Goal: Task Accomplishment & Management: Manage account settings

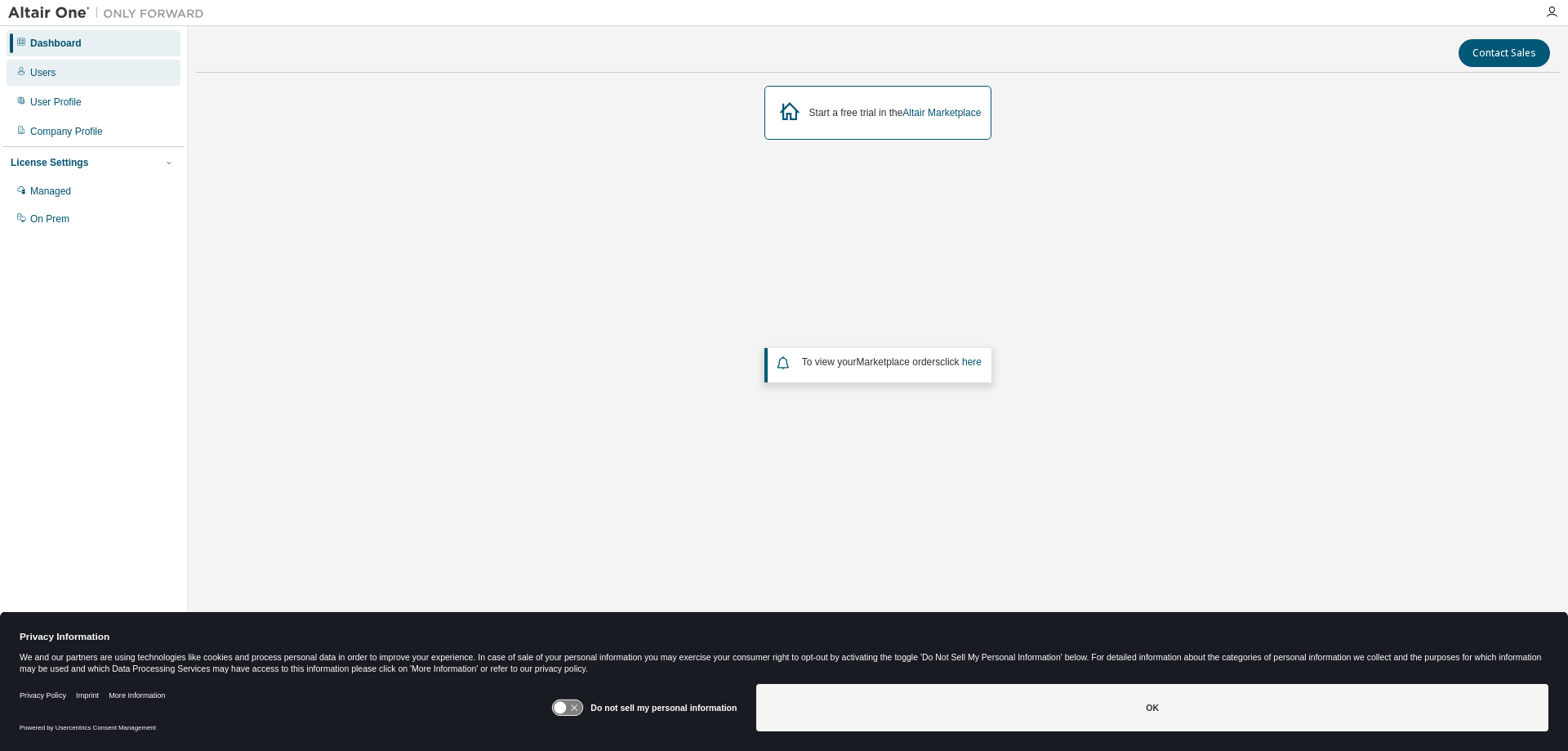
click at [36, 72] on div "Users" at bounding box center [42, 72] width 26 height 13
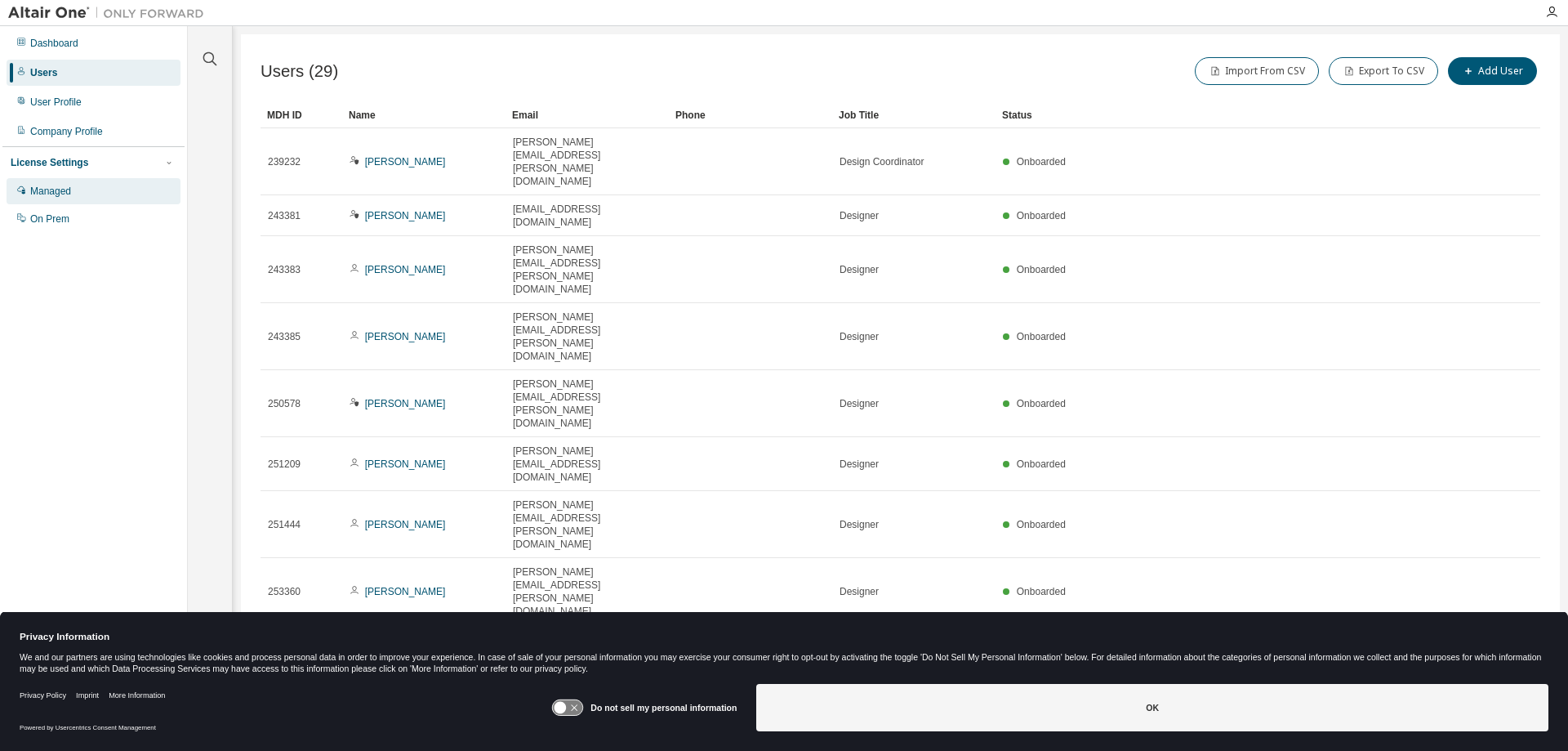
click at [67, 197] on div "Managed" at bounding box center [50, 191] width 41 height 13
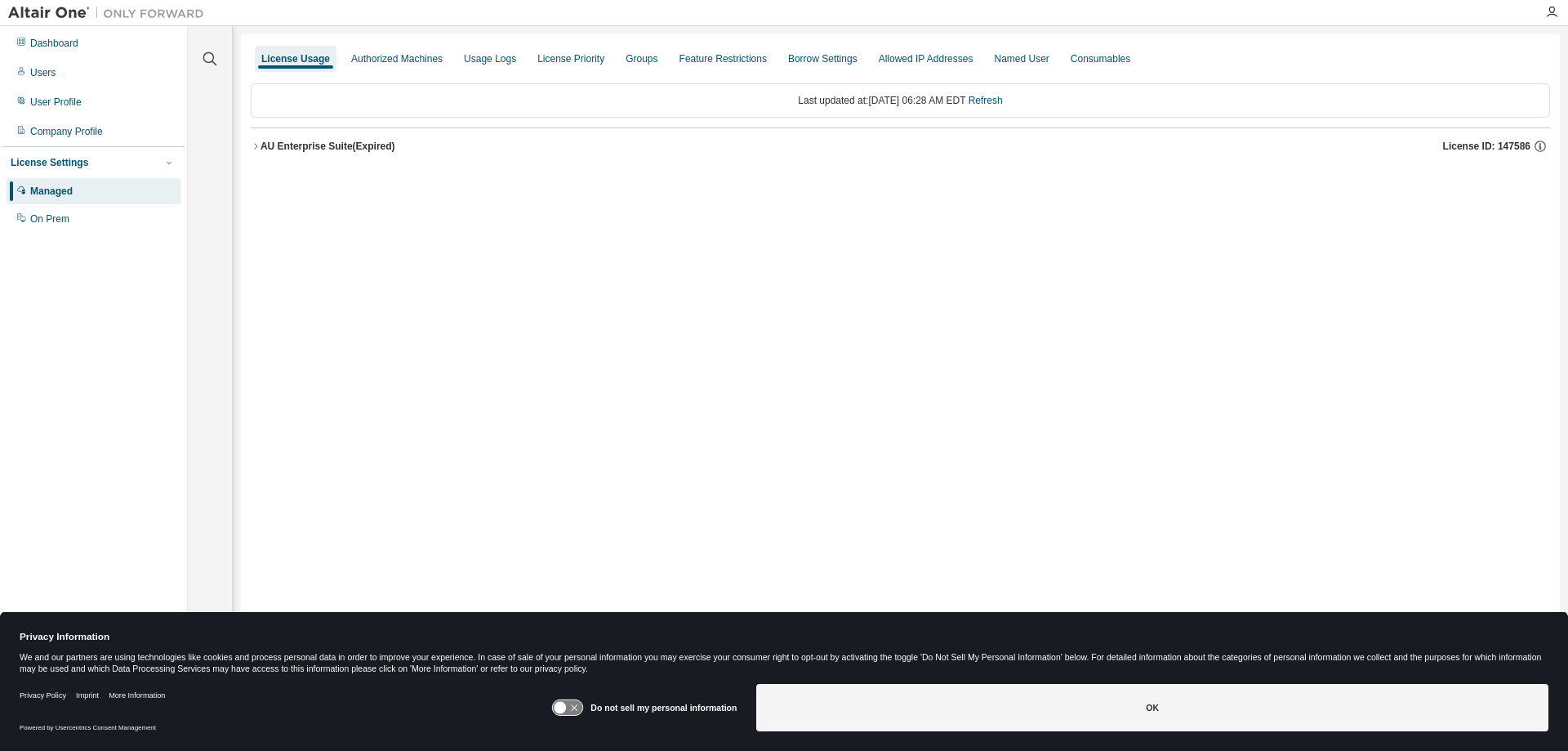
click at [274, 152] on div "AU Enterprise Suite (Expired)" at bounding box center [328, 146] width 135 height 13
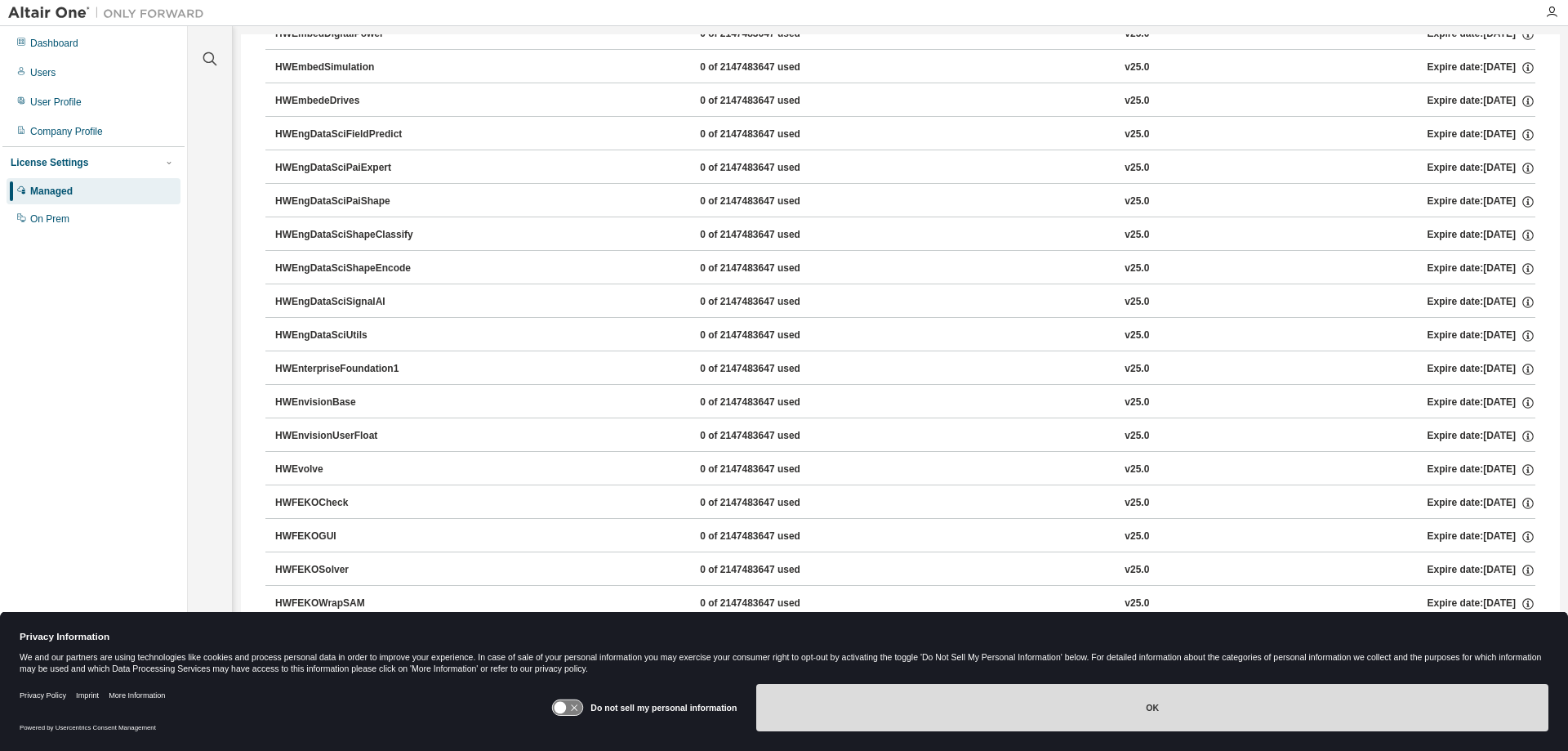
scroll to position [2358, 0]
click at [1128, 711] on button "OK" at bounding box center [1151, 708] width 792 height 48
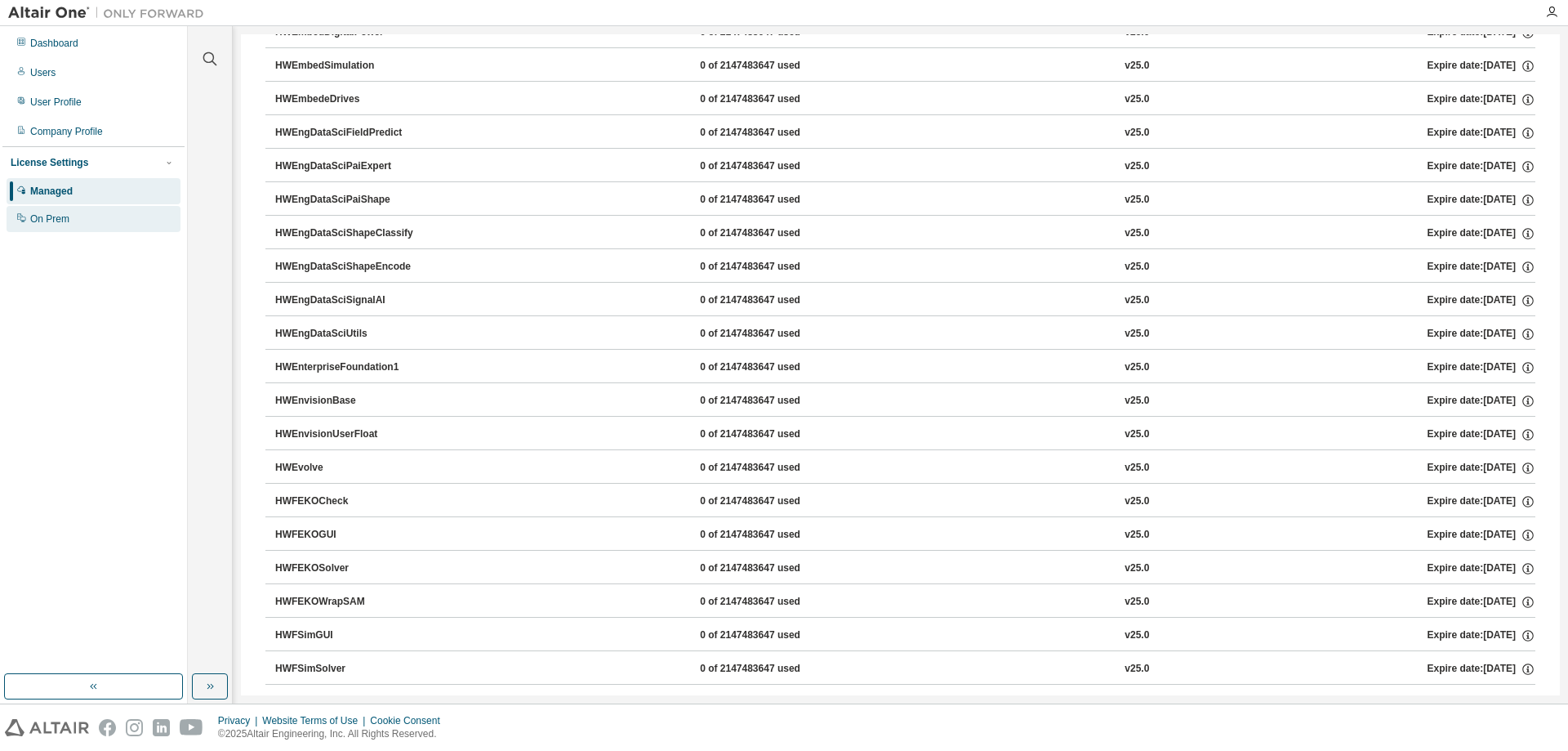
click at [39, 218] on div "On Prem" at bounding box center [49, 219] width 39 height 13
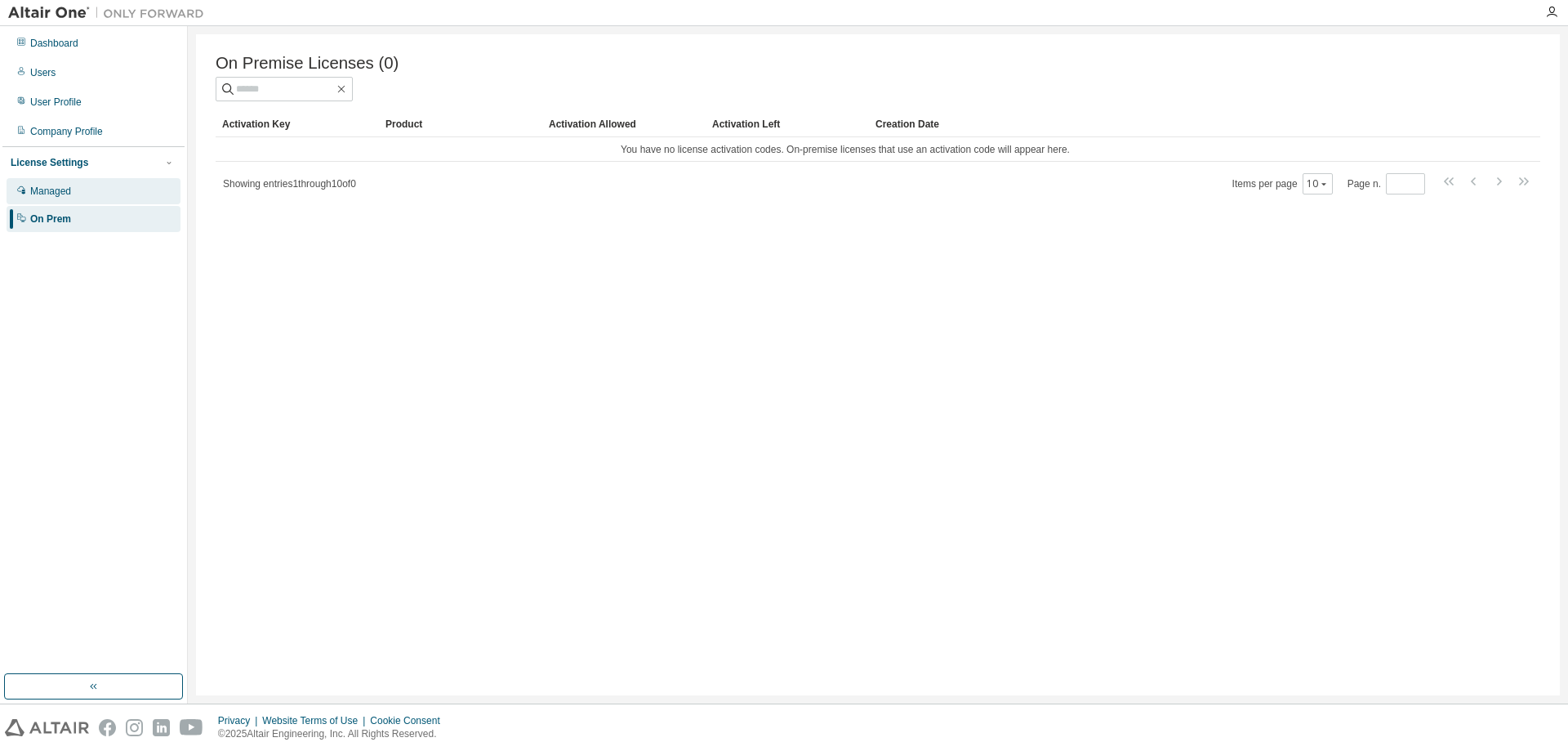
click at [58, 195] on div "Managed" at bounding box center [50, 191] width 41 height 13
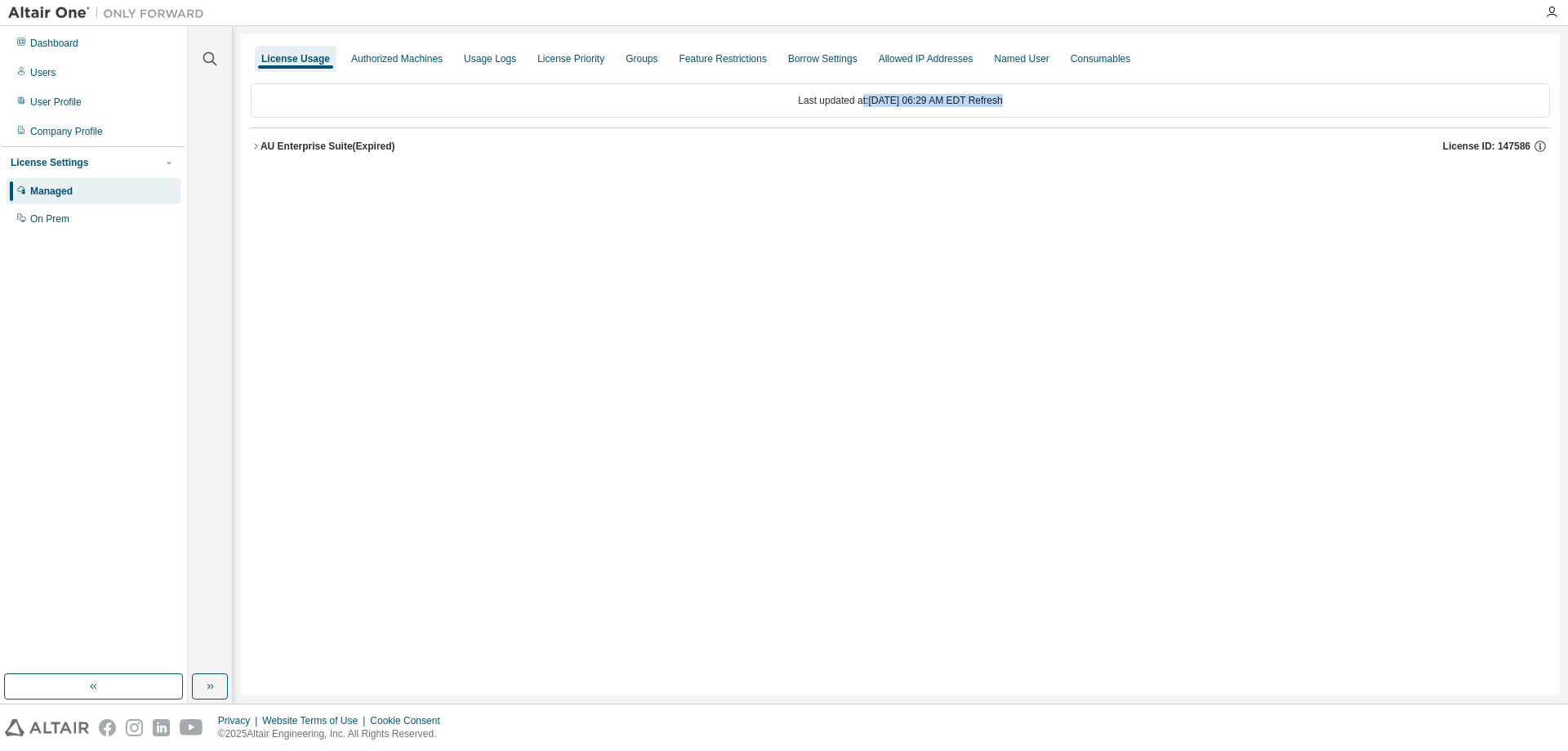
drag, startPoint x: 843, startPoint y: 103, endPoint x: 1025, endPoint y: 100, distance: 182.0
click at [1072, 94] on div "Last updated at: [DATE] 06:29 AM EDT Refresh" at bounding box center [900, 100] width 1299 height 34
click at [269, 149] on div "AU Enterprise Suite (Expired)" at bounding box center [328, 146] width 135 height 13
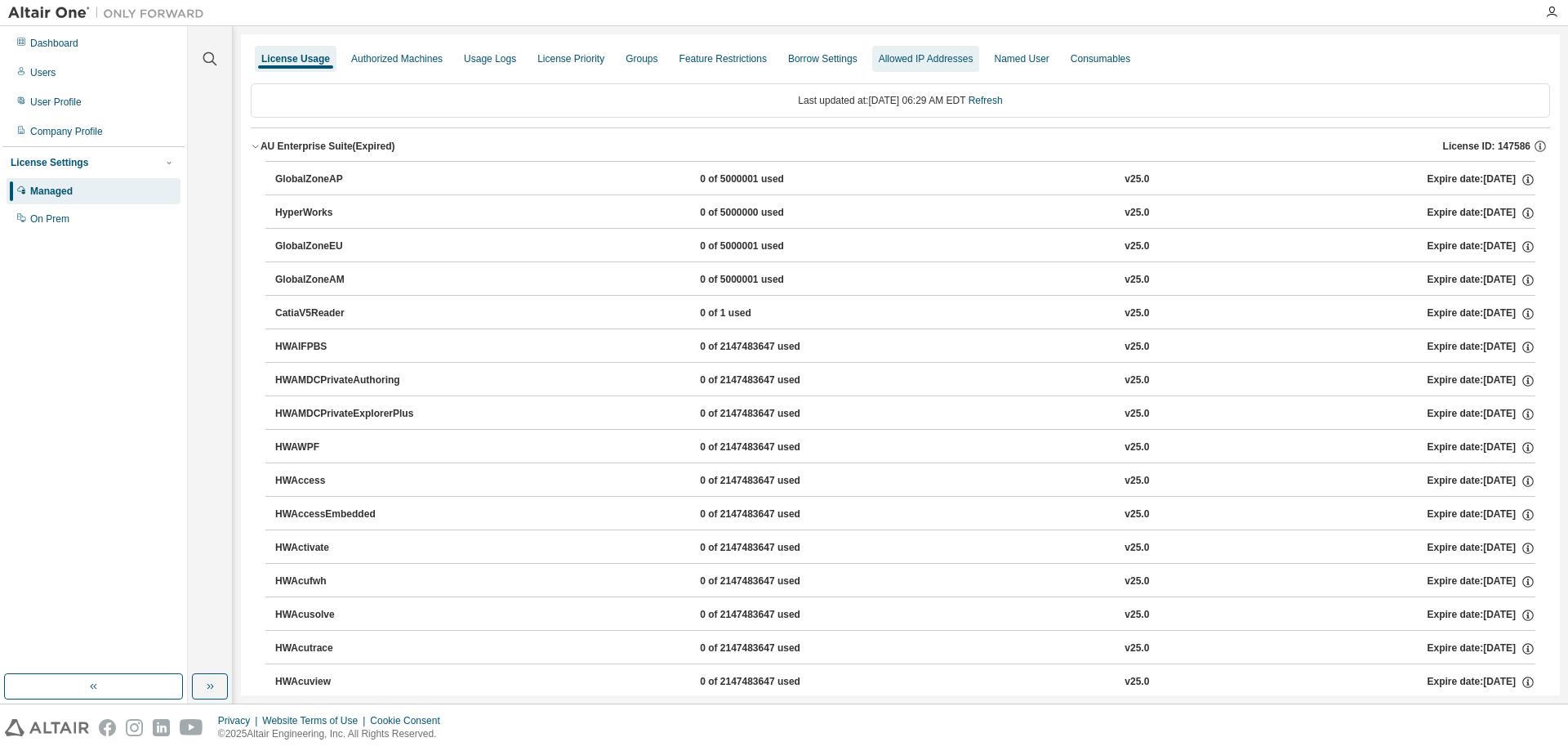
click at [949, 52] on div "Allowed IP Addresses" at bounding box center [926, 58] width 95 height 13
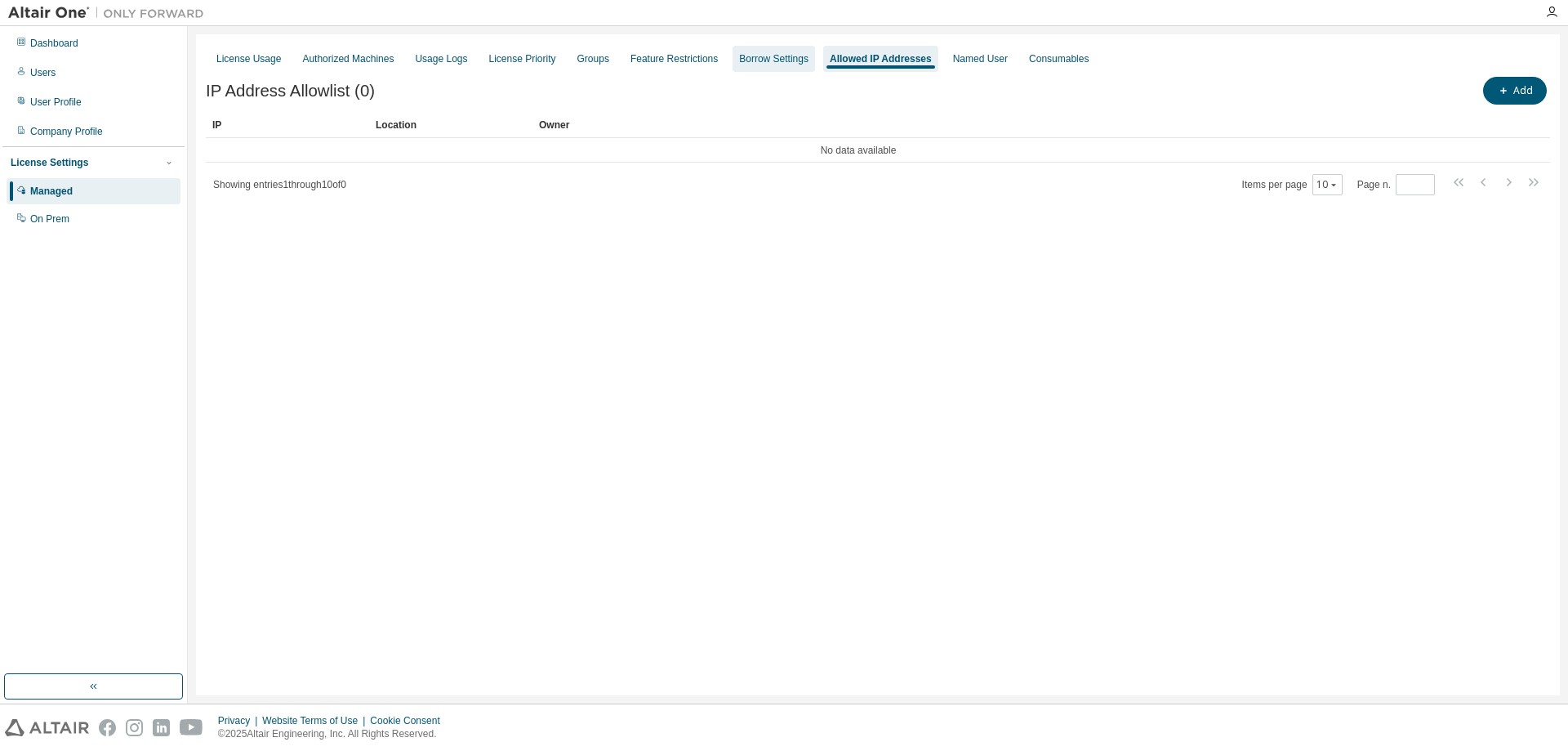
click at [786, 61] on div "Borrow Settings" at bounding box center [773, 58] width 70 height 13
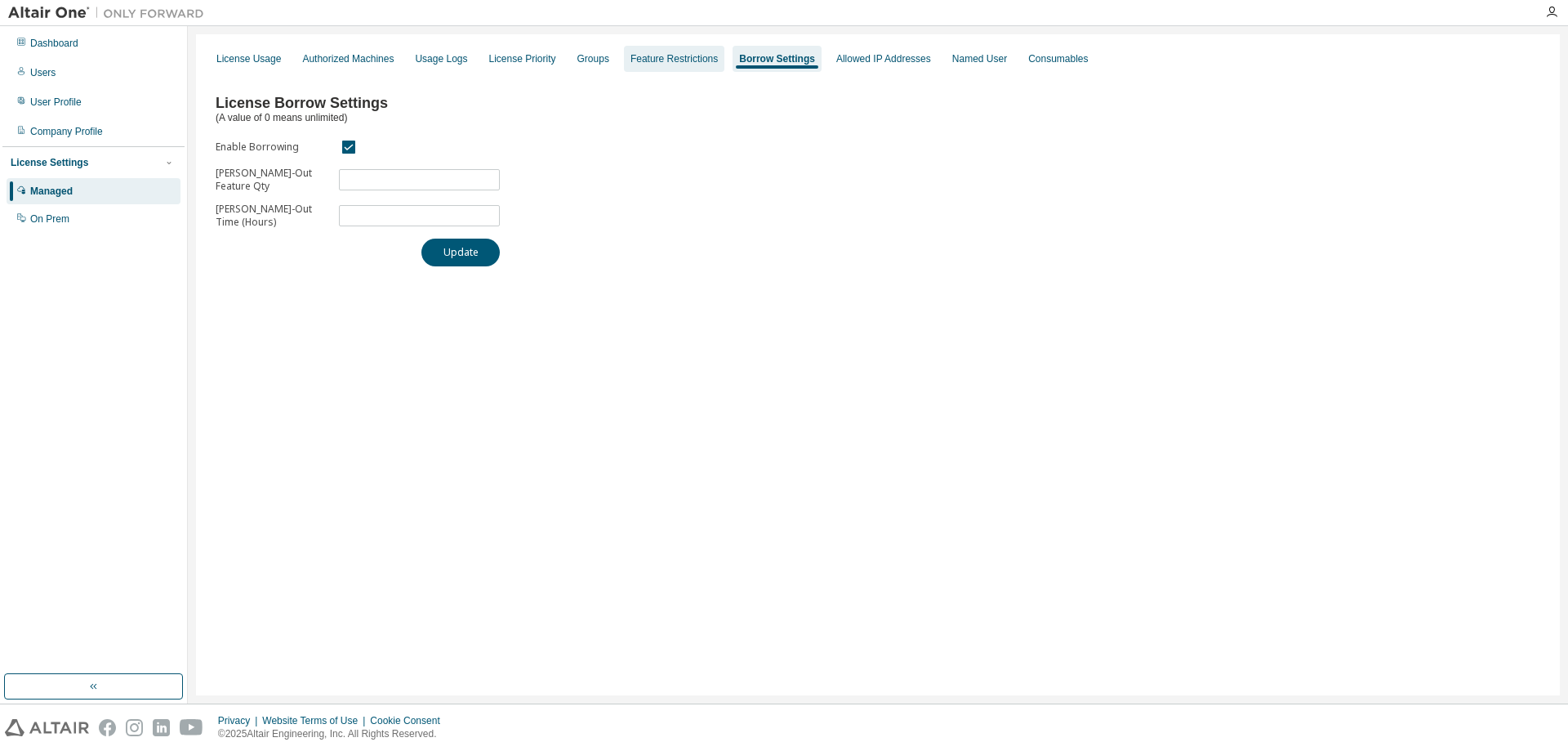
click at [677, 56] on div "Feature Restrictions" at bounding box center [674, 58] width 87 height 13
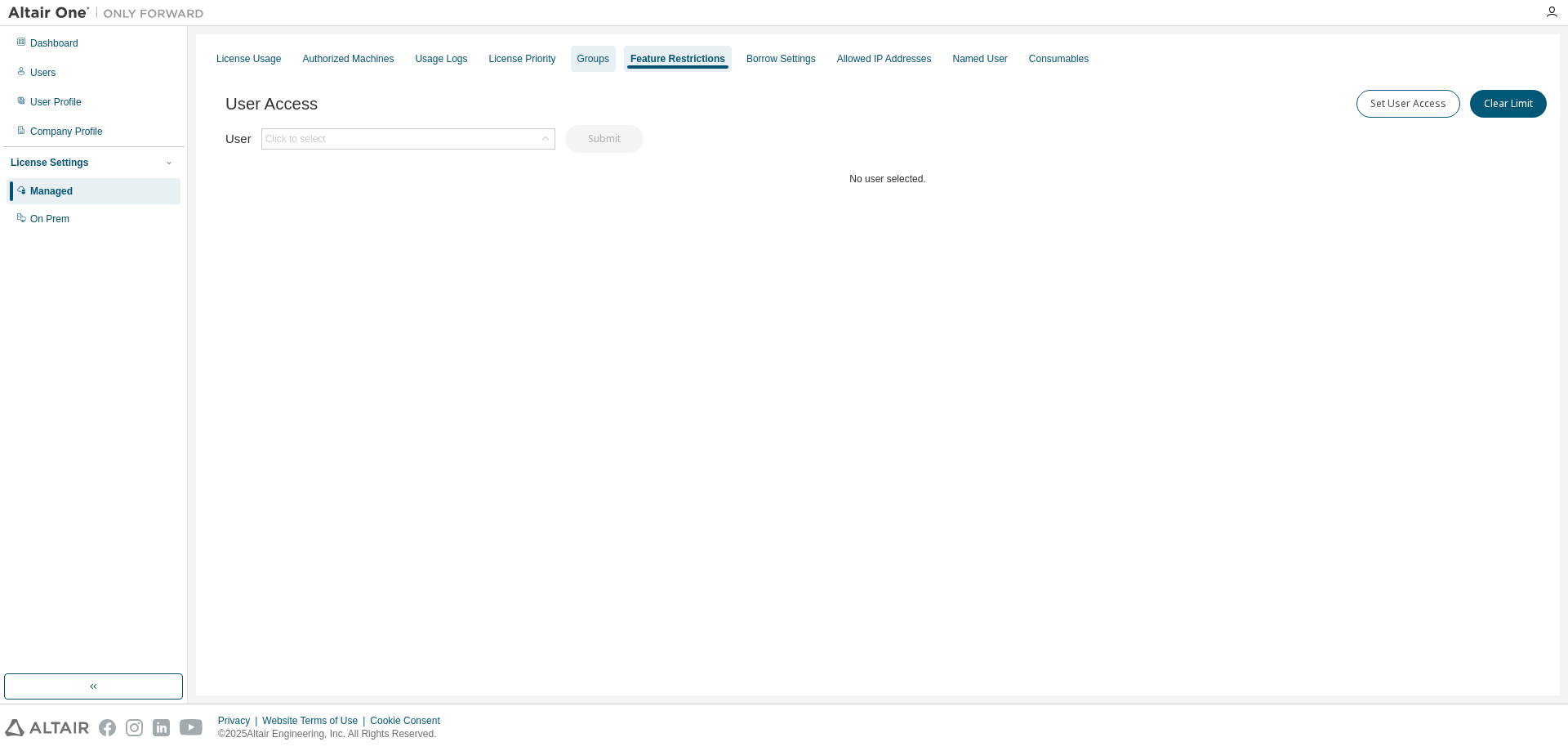
click at [599, 56] on div "Groups" at bounding box center [593, 58] width 32 height 13
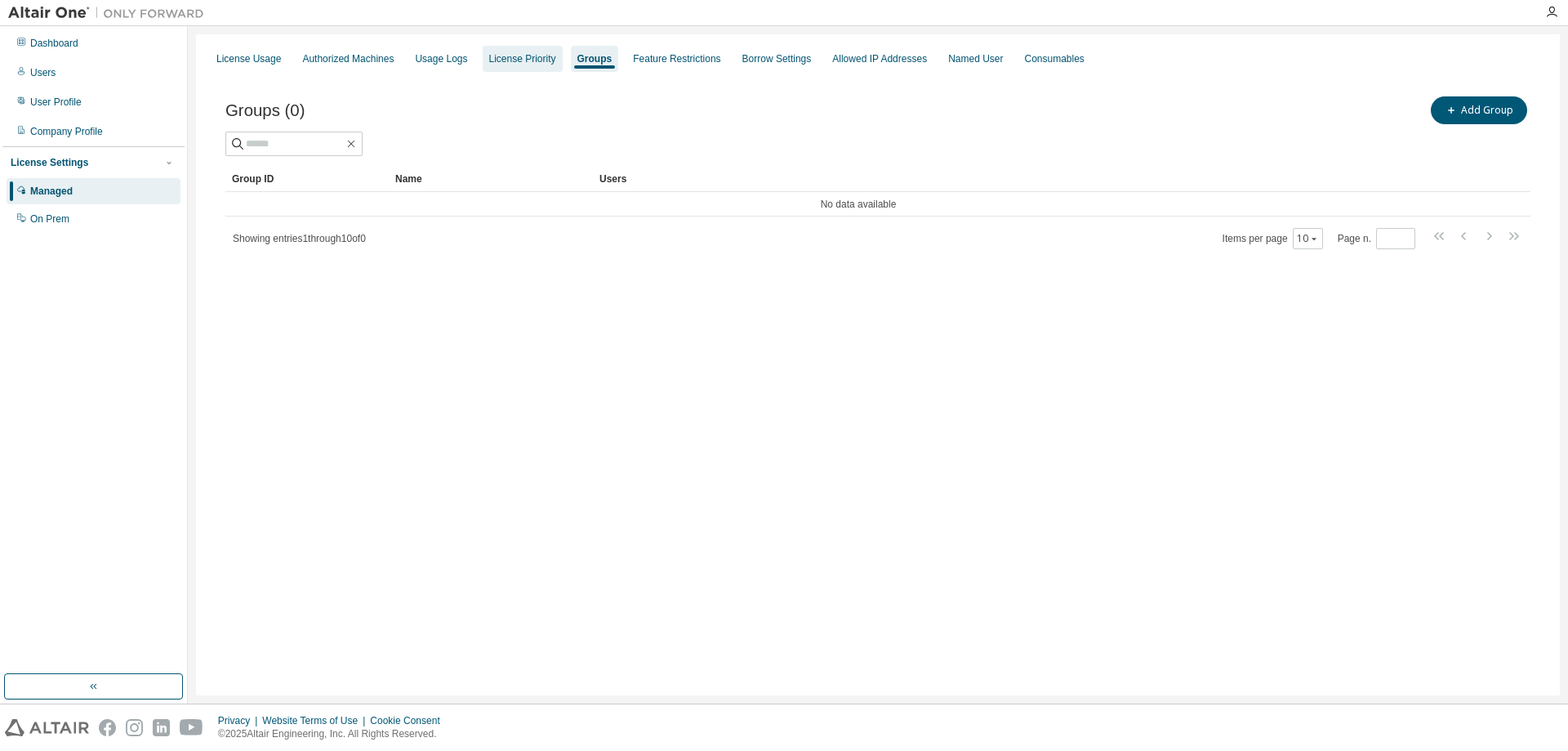
click at [540, 58] on div "License Priority" at bounding box center [522, 58] width 67 height 13
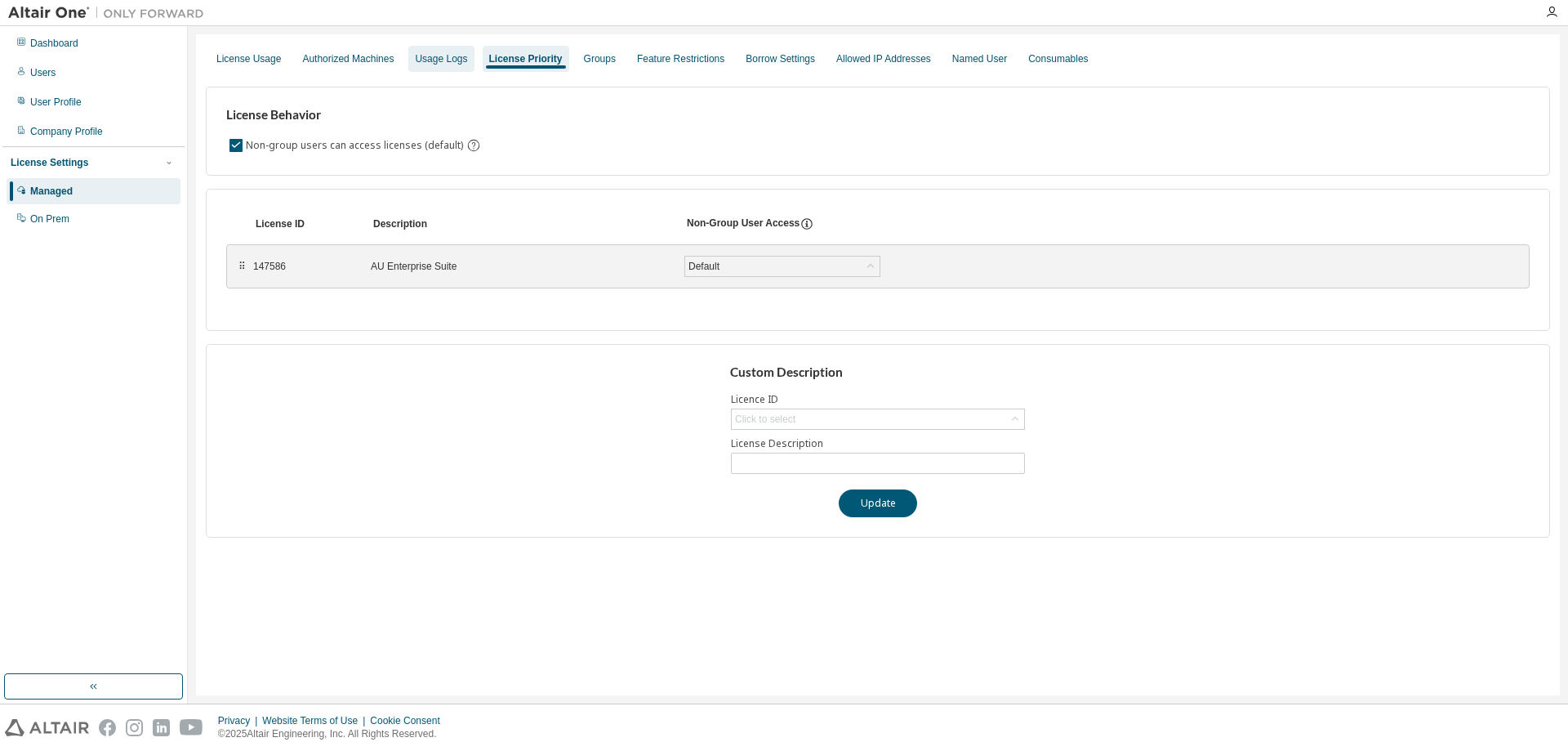
click at [446, 62] on div "Usage Logs" at bounding box center [440, 58] width 52 height 13
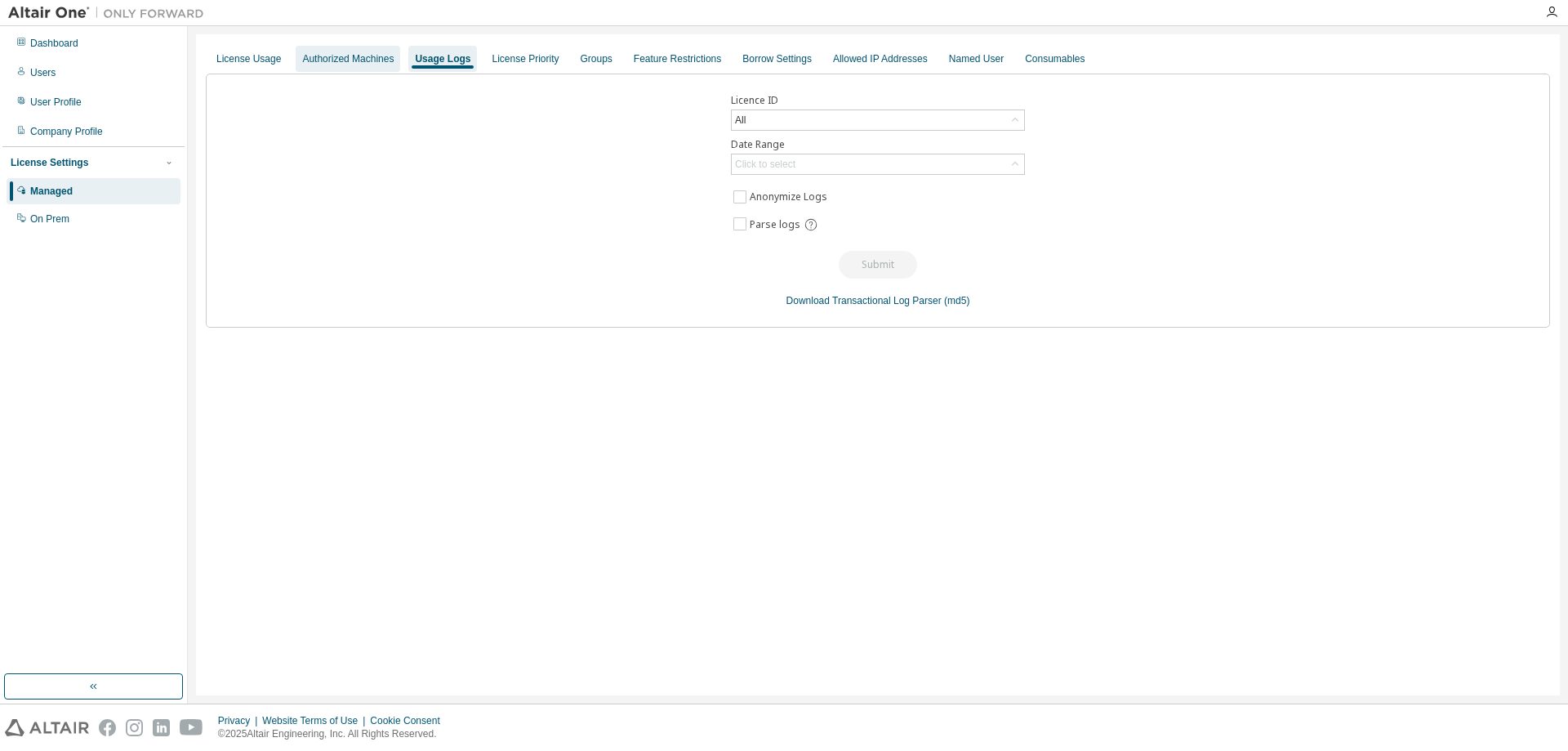
click at [366, 65] on div "Authorized Machines" at bounding box center [348, 58] width 92 height 13
